Goal: Understand process/instructions

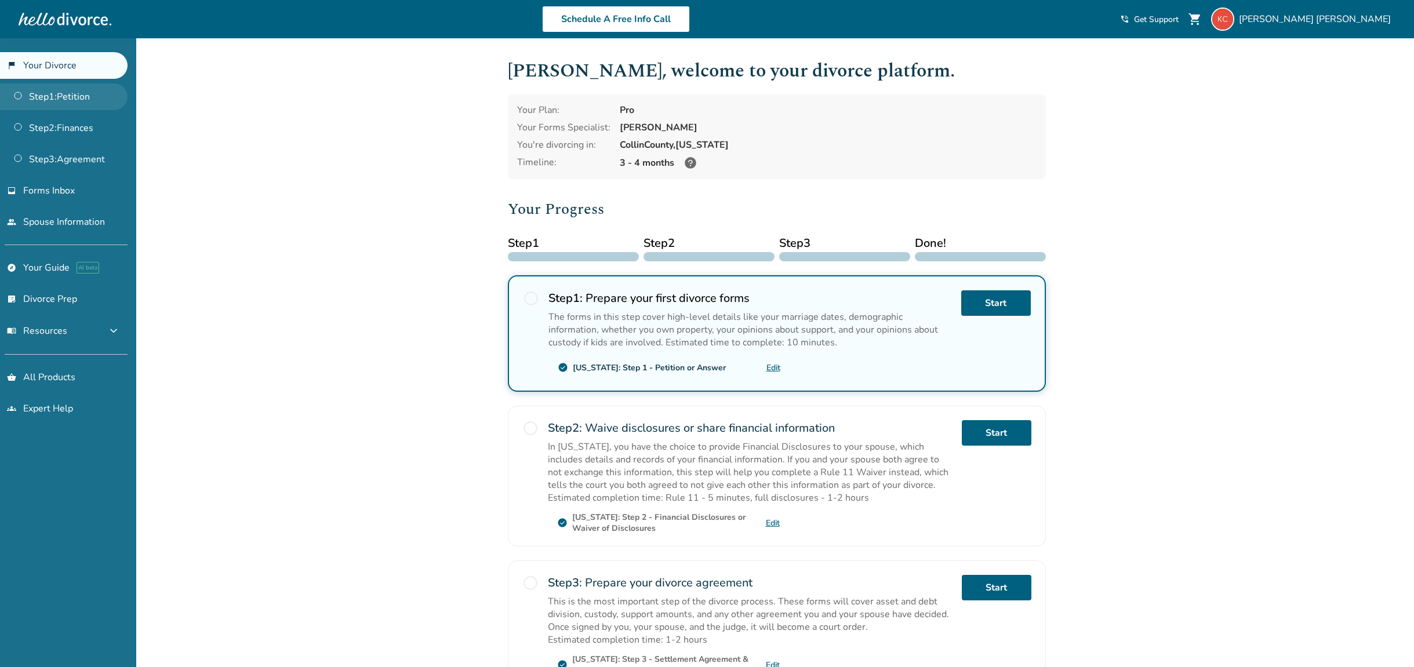
click at [73, 103] on link "Step 1 : Petition" at bounding box center [64, 96] width 128 height 27
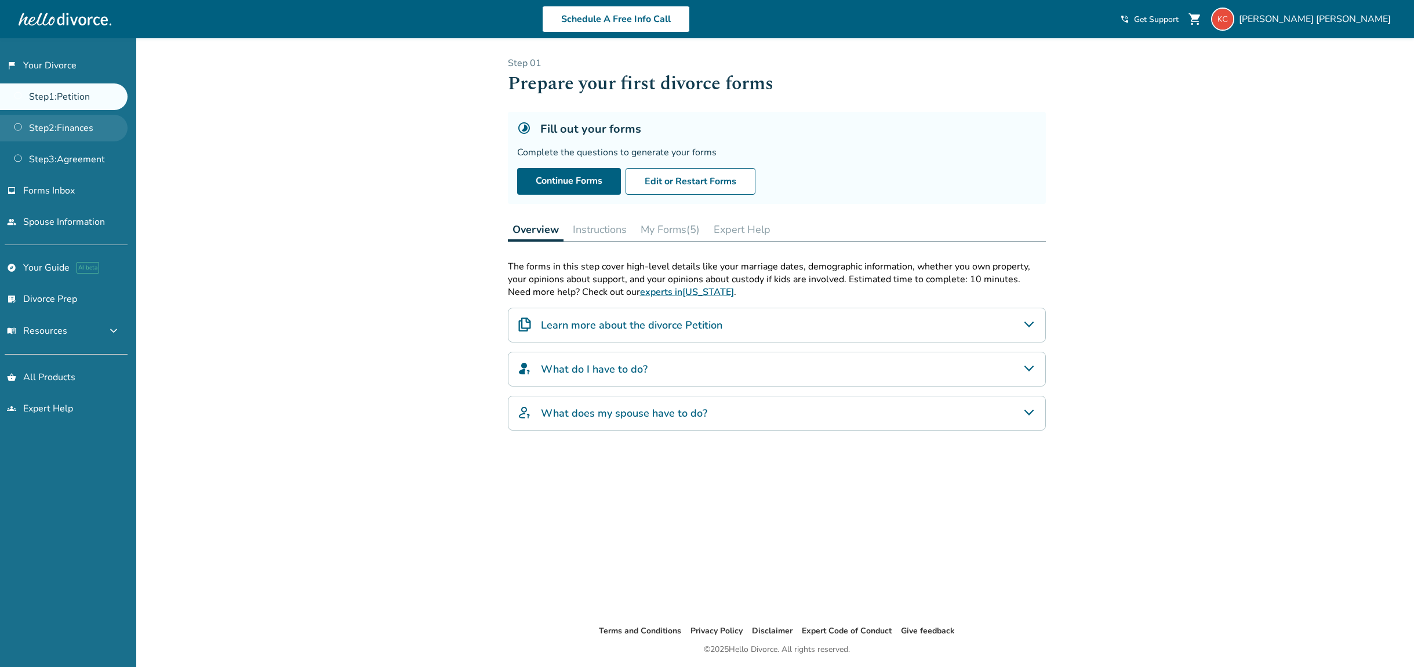
click at [79, 130] on link "Step 2 : Finances" at bounding box center [64, 128] width 128 height 27
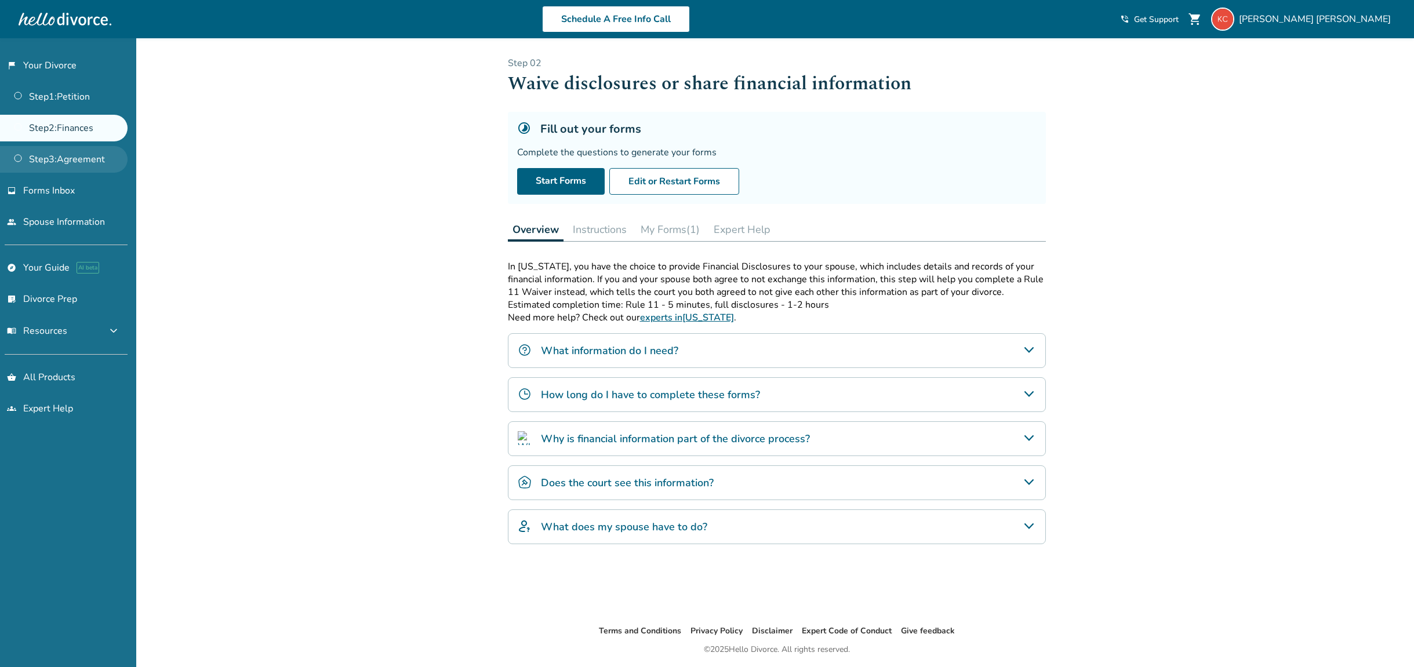
click at [85, 155] on link "Step 3 : Agreement" at bounding box center [64, 159] width 128 height 27
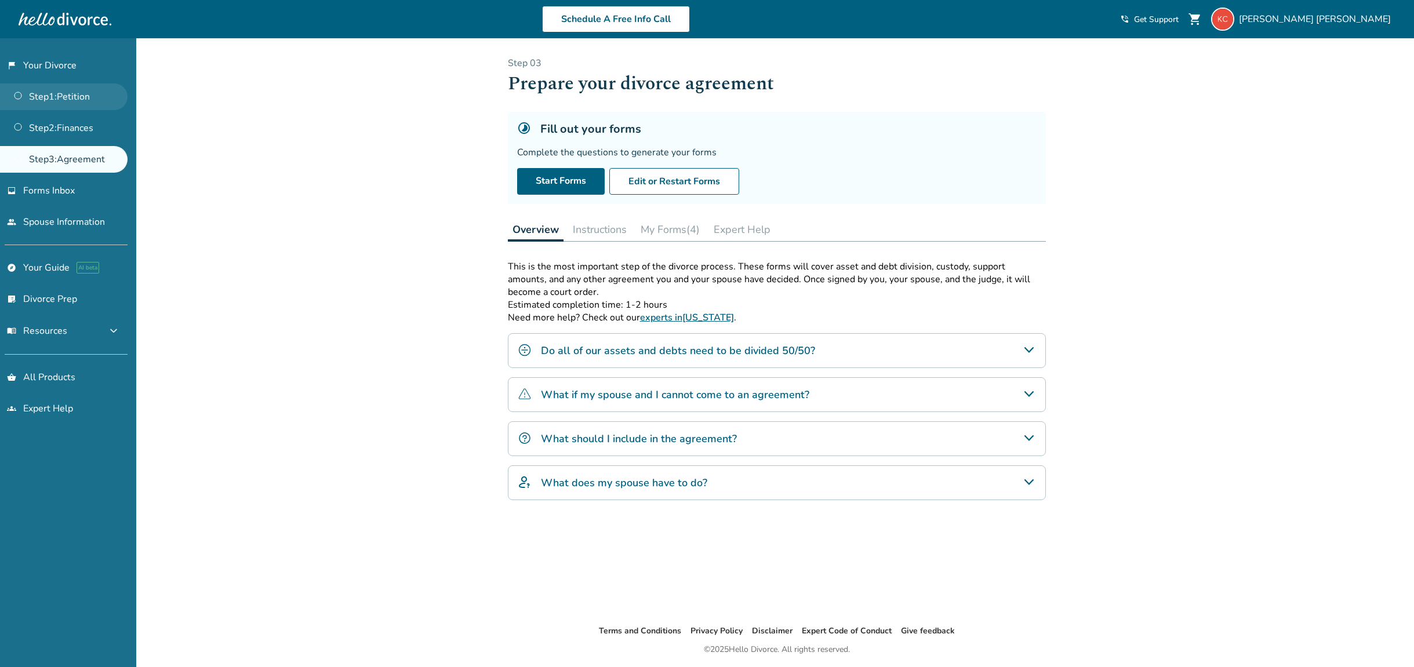
click at [78, 104] on link "Step 1 : Petition" at bounding box center [64, 96] width 128 height 27
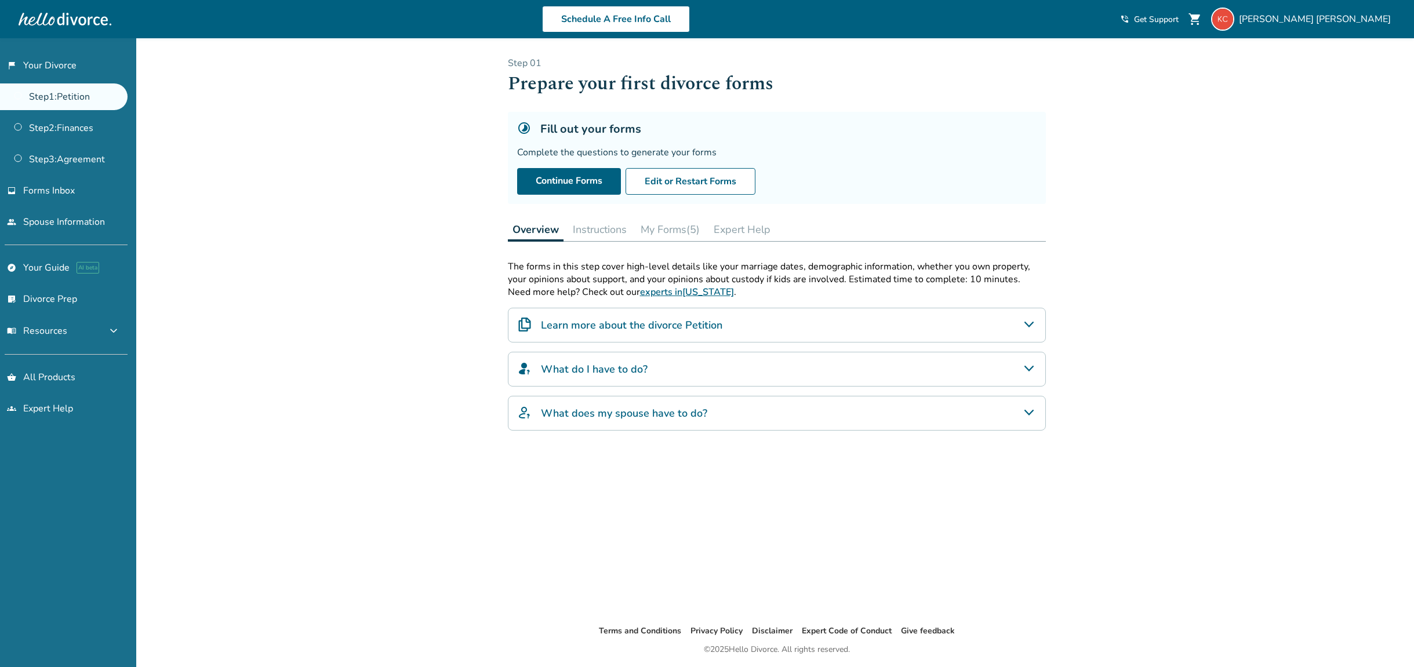
click at [654, 234] on button "My Forms (5)" at bounding box center [670, 229] width 68 height 23
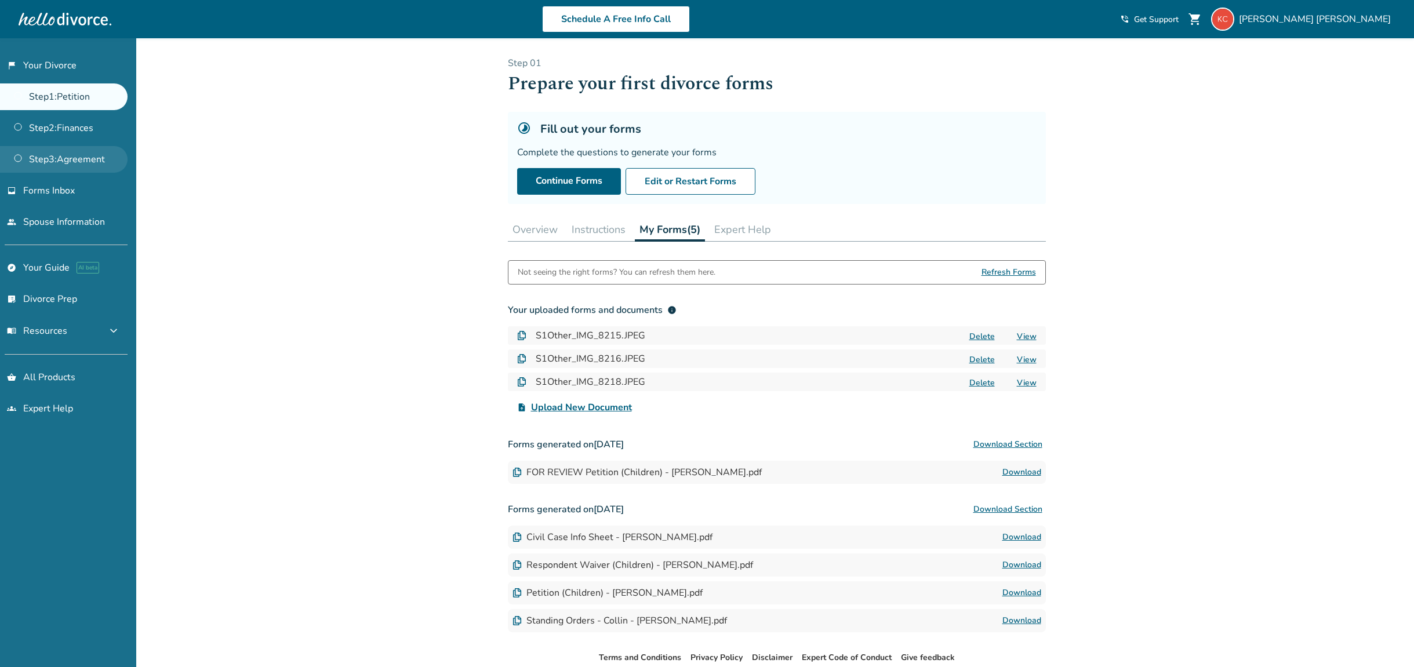
click at [86, 157] on link "Step 3 : Agreement" at bounding box center [64, 159] width 128 height 27
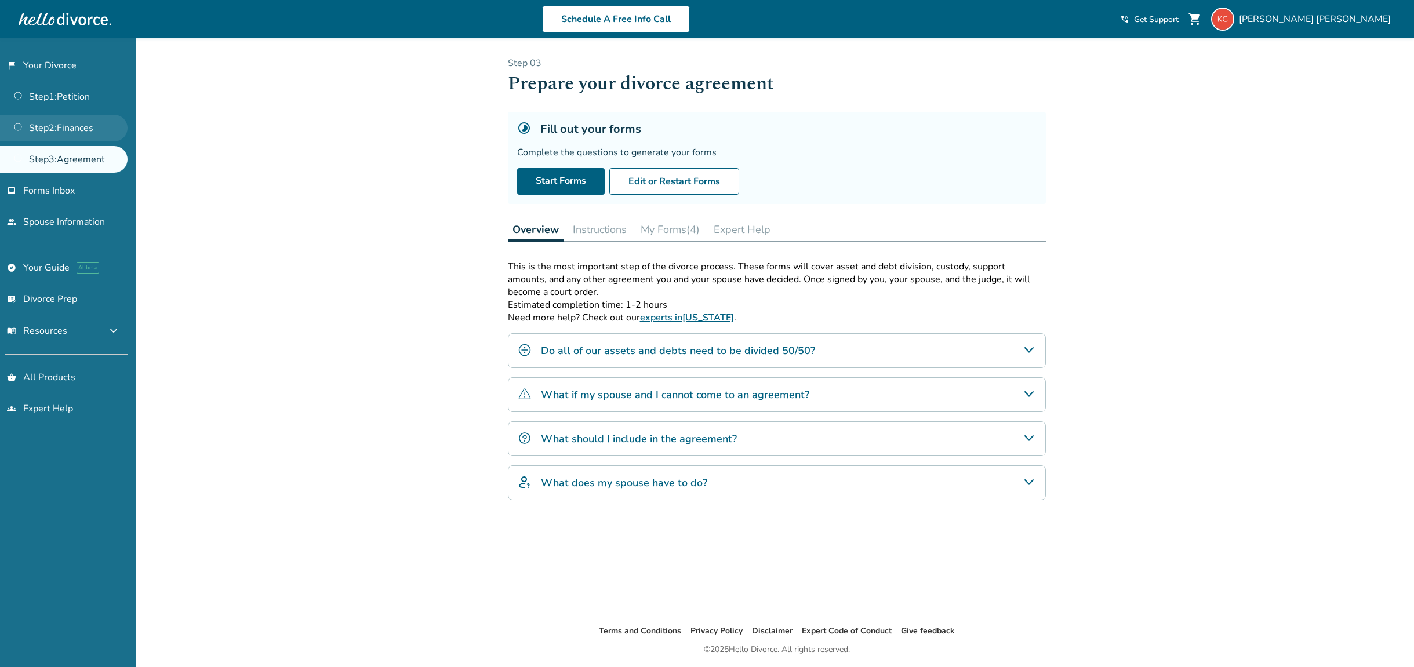
click at [79, 123] on link "Step 2 : Finances" at bounding box center [64, 128] width 128 height 27
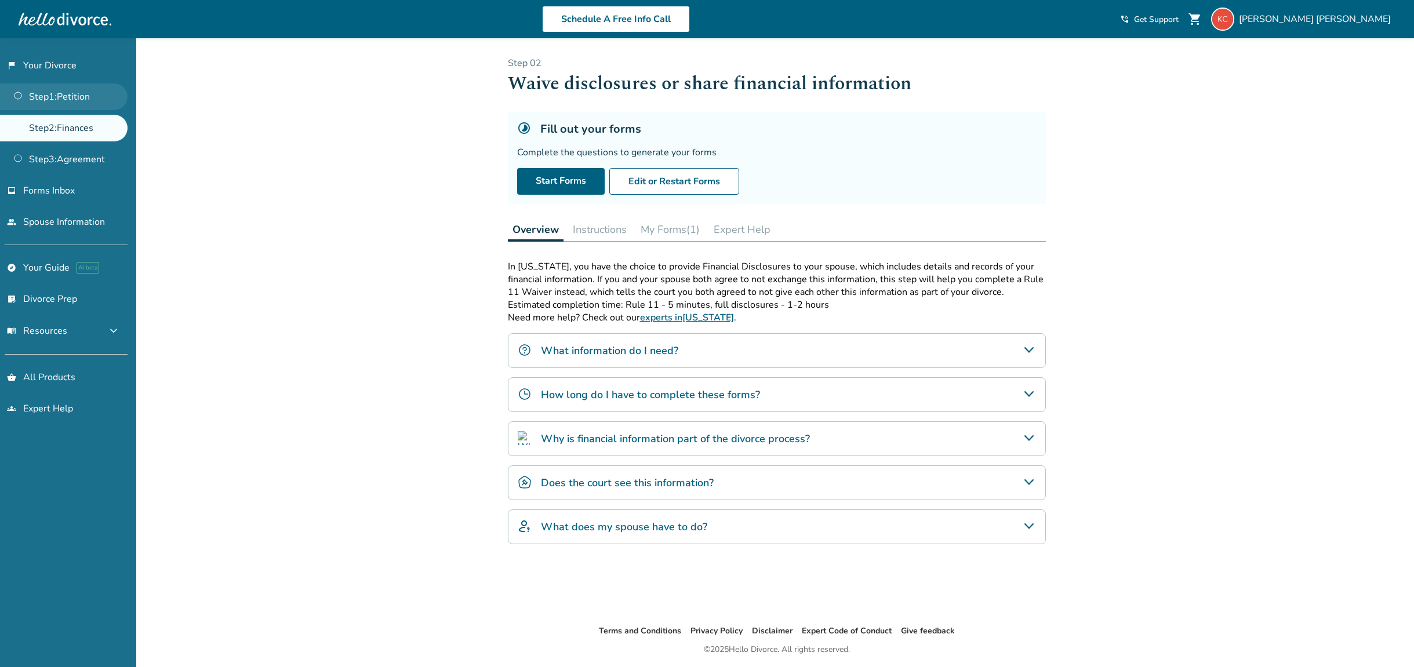
click at [78, 103] on link "Step 1 : Petition" at bounding box center [64, 96] width 128 height 27
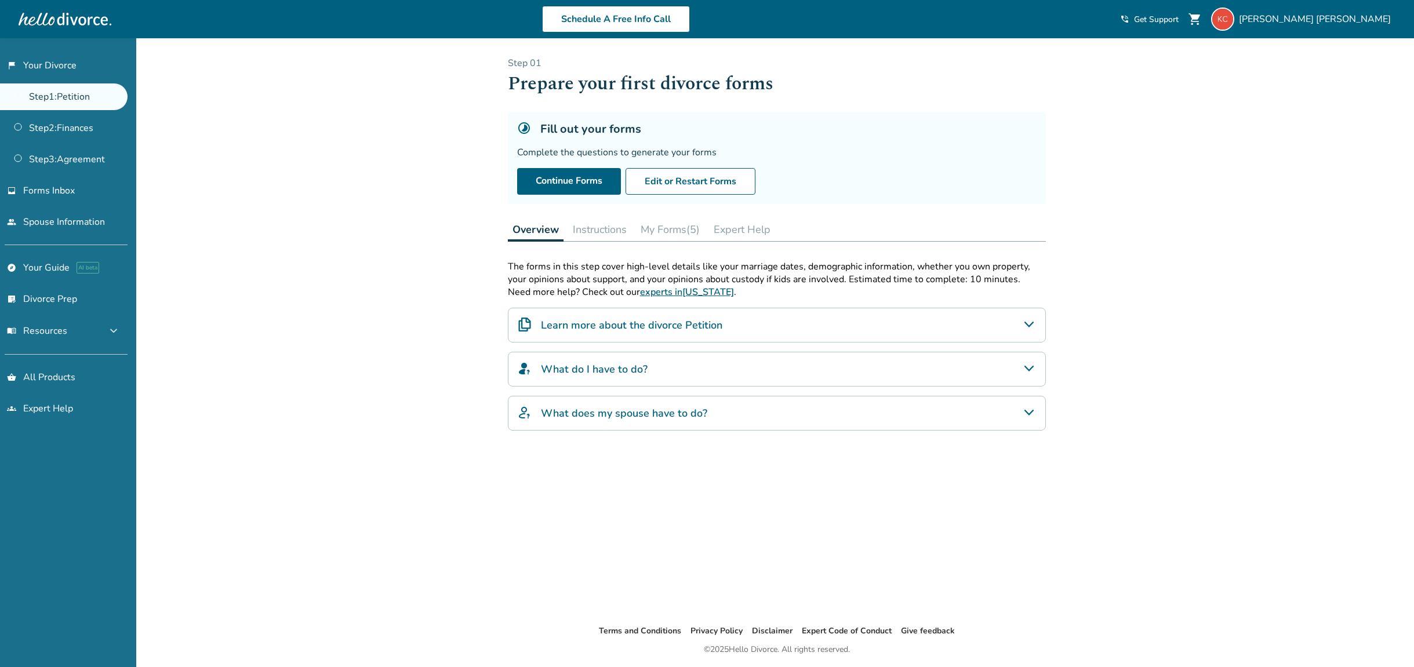
click at [665, 245] on div "Step 0 1 Prepare your first divorce forms Fill out your forms Complete the ques…" at bounding box center [777, 331] width 538 height 549
click at [671, 237] on button "My Forms (5)" at bounding box center [670, 229] width 68 height 23
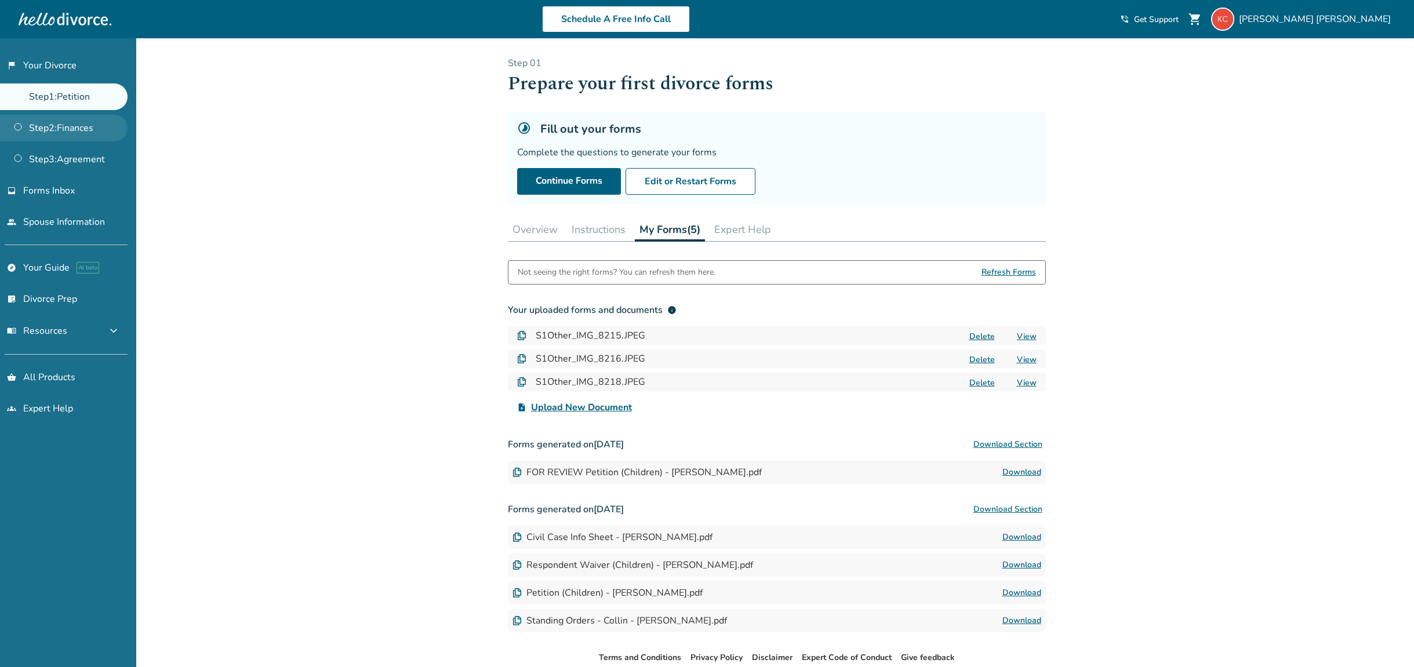
click at [78, 132] on link "Step 2 : Finances" at bounding box center [64, 128] width 128 height 27
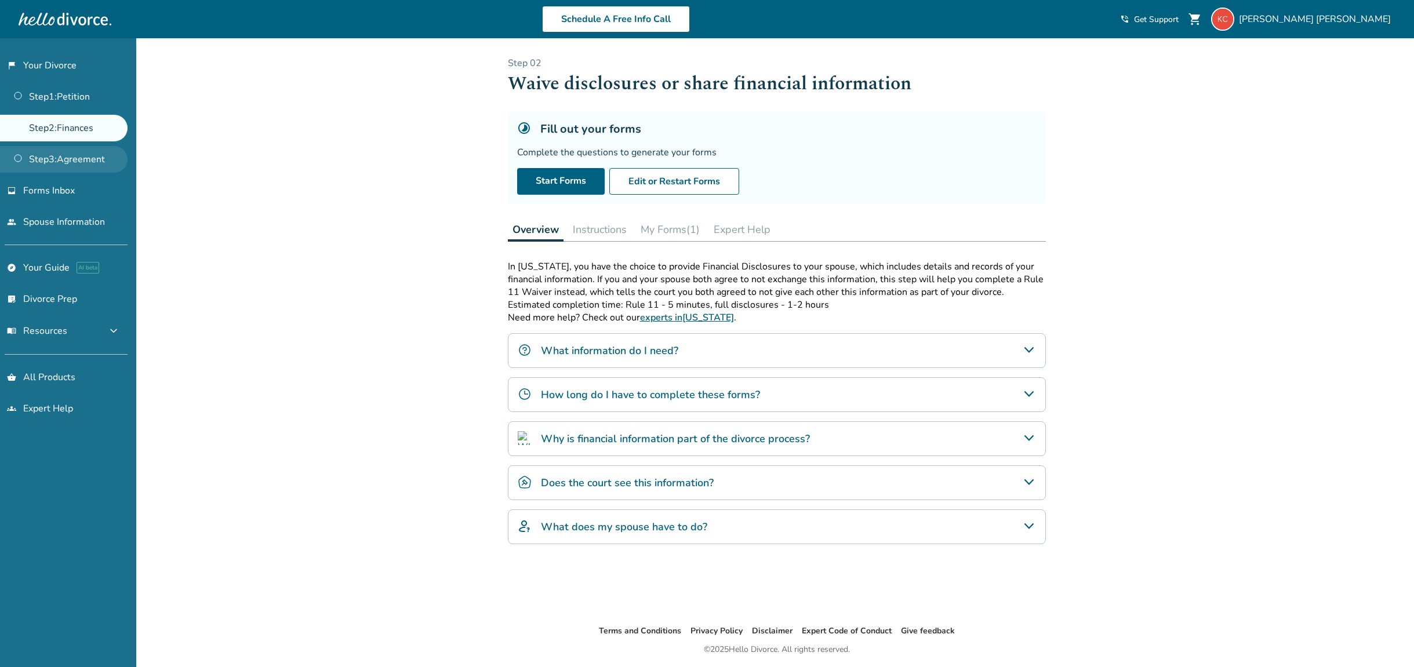
click at [86, 154] on link "Step 3 : Agreement" at bounding box center [64, 159] width 128 height 27
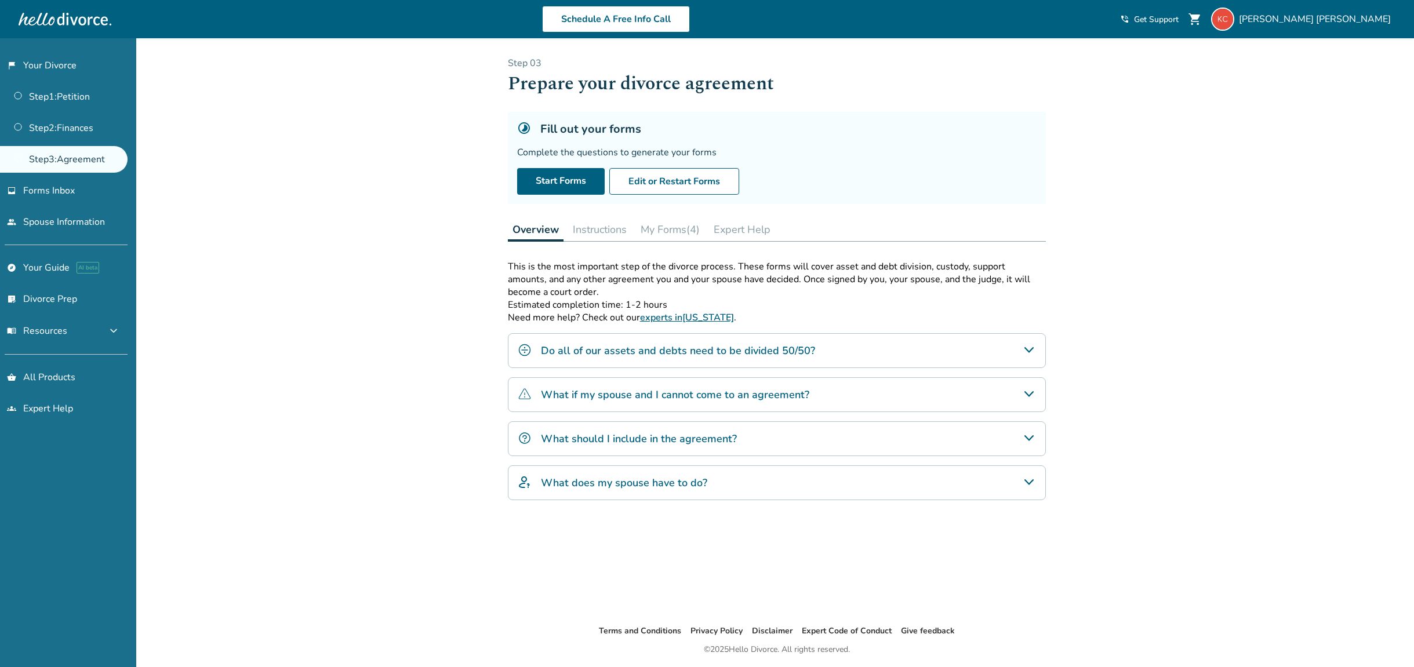
click at [672, 239] on button "My Forms (4)" at bounding box center [670, 229] width 68 height 23
